Goal: Transaction & Acquisition: Purchase product/service

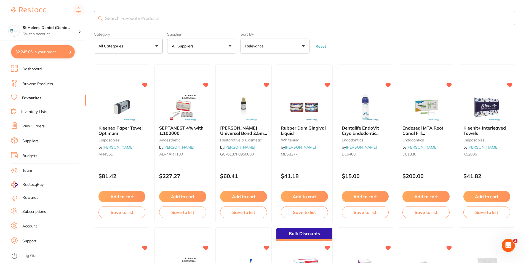
click at [37, 98] on link "Favourites" at bounding box center [32, 98] width 20 height 6
click at [188, 53] on button "All Suppliers" at bounding box center [201, 46] width 69 height 15
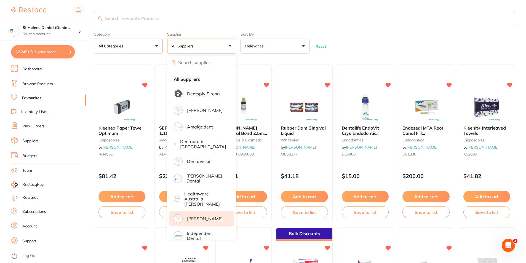
click at [193, 216] on p "[PERSON_NAME]" at bounding box center [205, 218] width 36 height 5
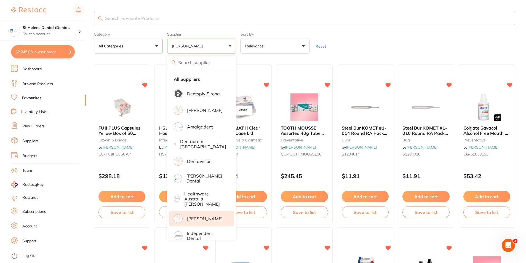
click at [348, 42] on form "Category All Categories All Categories burs crown & bridge finishing & polishin…" at bounding box center [304, 42] width 421 height 24
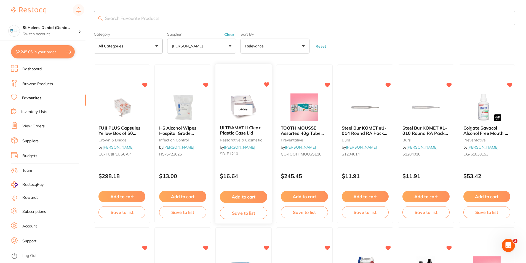
click at [240, 197] on button "Add to cart" at bounding box center [243, 197] width 47 height 12
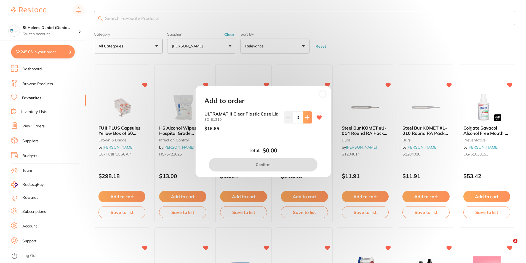
click at [309, 116] on button at bounding box center [307, 117] width 9 height 12
type input "1"
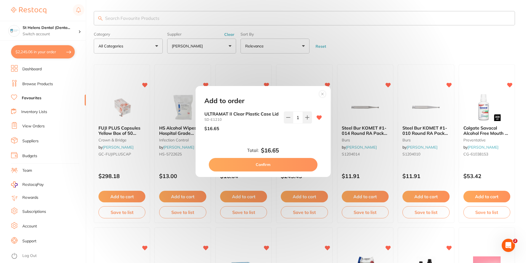
click at [286, 169] on button "Confirm" at bounding box center [263, 164] width 109 height 13
checkbox input "false"
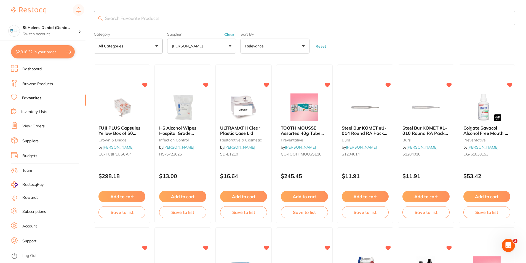
click at [25, 48] on button "$2,318.32 in your order" at bounding box center [43, 51] width 64 height 13
checkbox input "true"
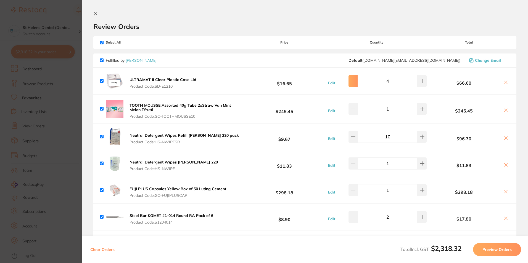
click at [353, 81] on icon at bounding box center [353, 81] width 4 height 4
type input "1"
click at [70, 36] on section "Update RRP Set your pre negotiated price for this item. Item Agreed RRP (excl. …" at bounding box center [264, 131] width 528 height 263
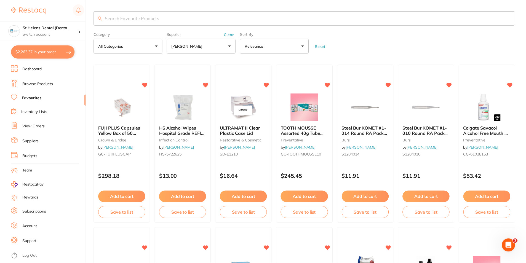
scroll to position [315, 0]
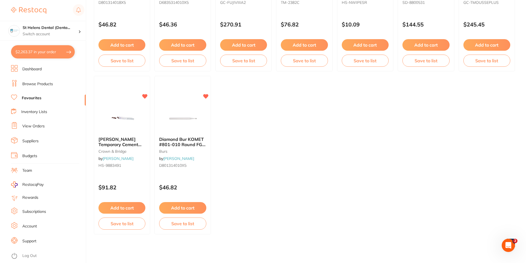
click at [50, 48] on button "$2,263.37 in your order" at bounding box center [43, 51] width 64 height 13
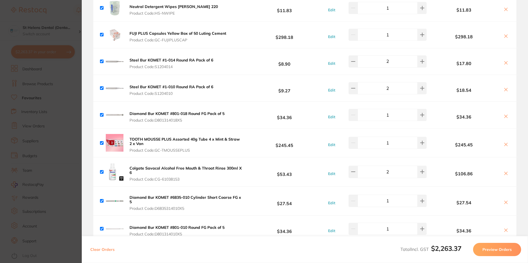
scroll to position [61, 0]
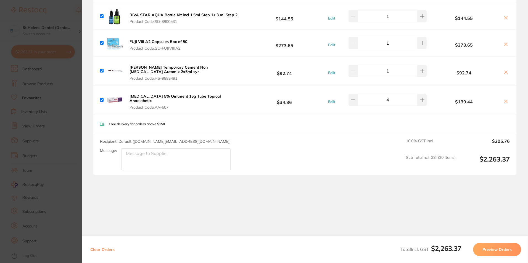
click at [503, 251] on button "Preview Orders" at bounding box center [497, 249] width 48 height 13
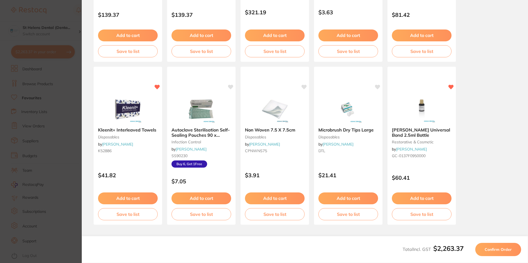
scroll to position [145, 0]
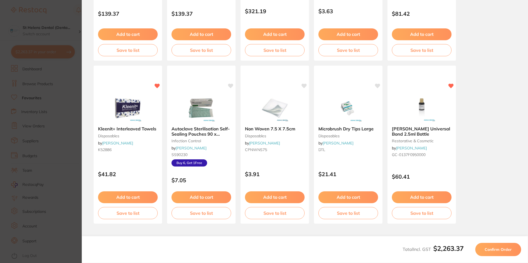
click at [504, 250] on span "Confirm Order" at bounding box center [497, 249] width 27 height 5
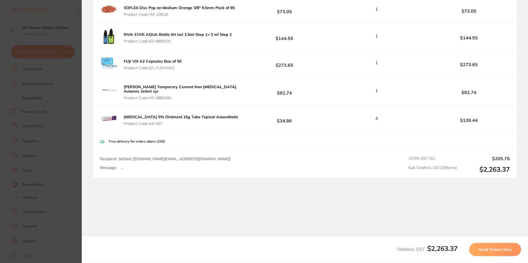
scroll to position [529, 0]
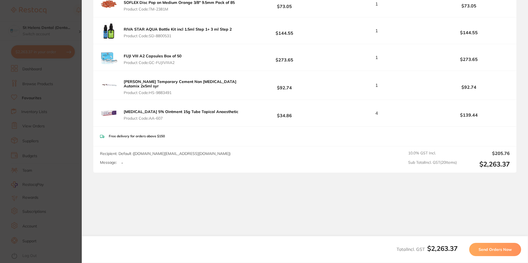
click at [500, 249] on span "Send Orders Now" at bounding box center [494, 249] width 33 height 5
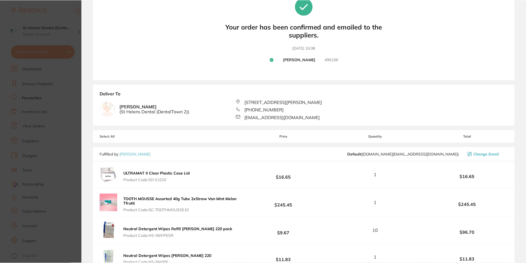
scroll to position [0, 0]
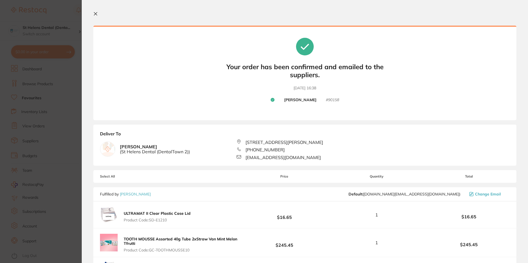
click at [96, 15] on icon at bounding box center [95, 14] width 4 height 4
